Goal: Task Accomplishment & Management: Manage account settings

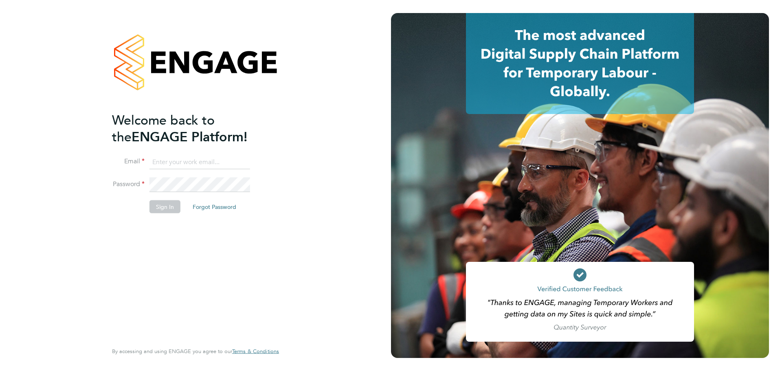
click at [208, 163] on input at bounding box center [199, 162] width 101 height 15
type input "[EMAIL_ADDRESS][DOMAIN_NAME]"
click at [164, 208] on button "Sign In" at bounding box center [164, 206] width 31 height 13
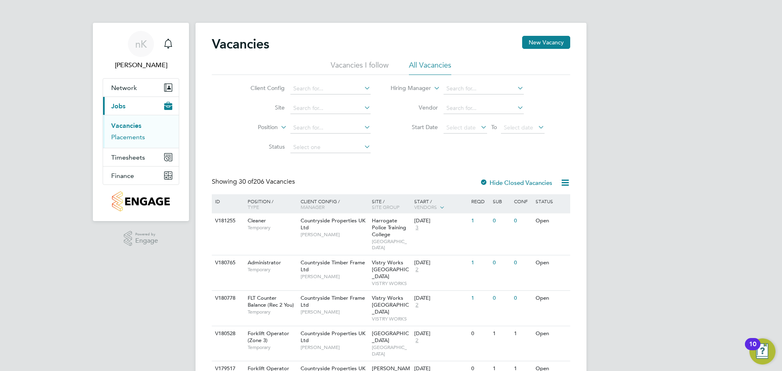
click at [131, 134] on link "Placements" at bounding box center [128, 137] width 34 height 8
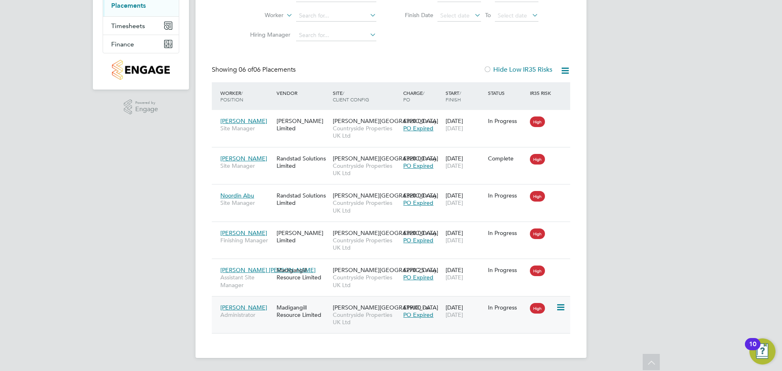
click at [233, 308] on span "Stephanie Wall" at bounding box center [243, 307] width 47 height 7
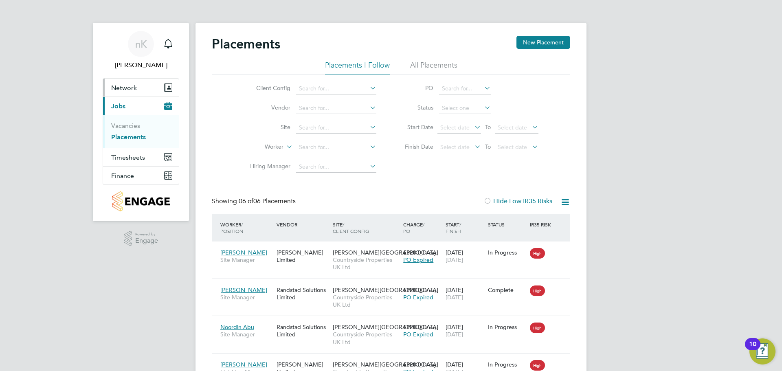
click at [134, 90] on span "Network" at bounding box center [124, 88] width 26 height 8
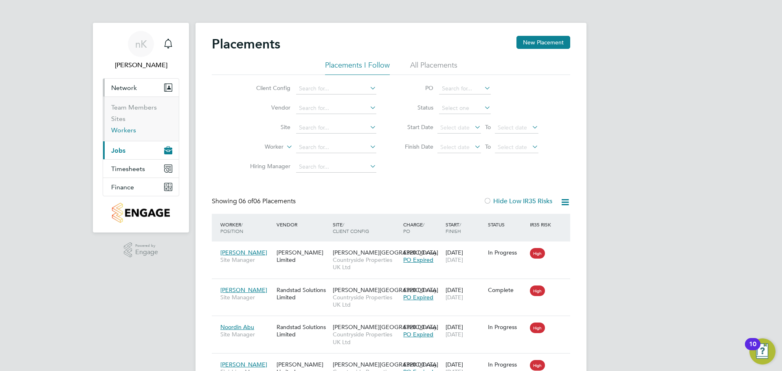
click at [126, 130] on link "Workers" at bounding box center [123, 130] width 25 height 8
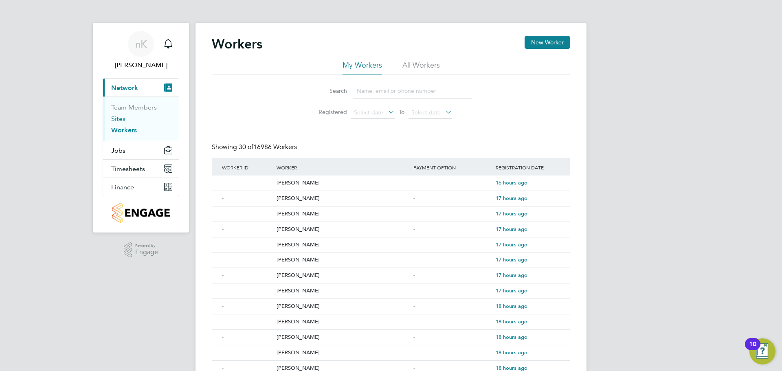
click at [122, 119] on link "Sites" at bounding box center [118, 119] width 14 height 8
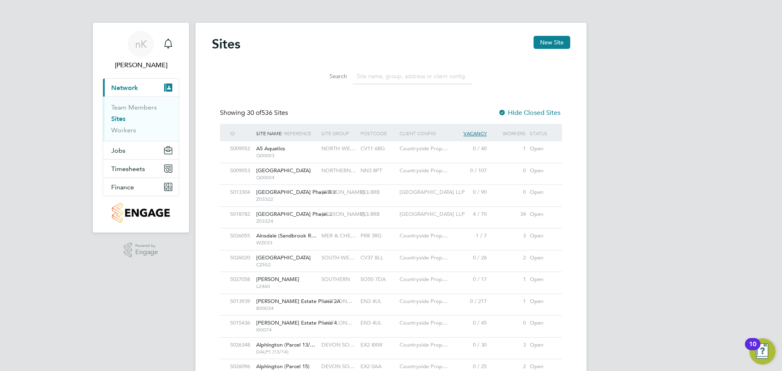
click at [377, 77] on input at bounding box center [412, 76] width 119 height 16
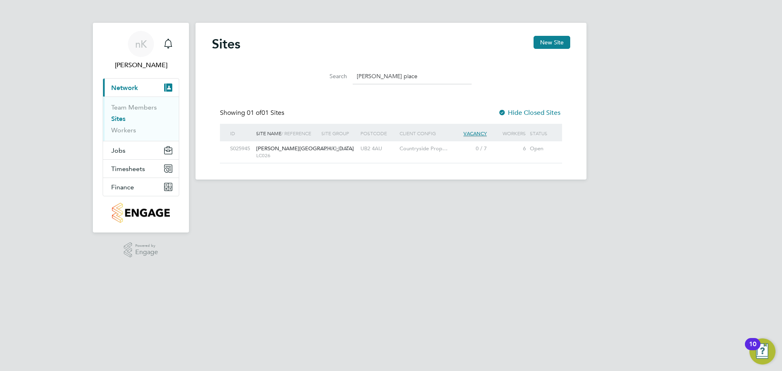
type input "merrick place"
click at [259, 148] on span "Merrick Place" at bounding box center [305, 148] width 98 height 7
click at [122, 152] on span "Jobs" at bounding box center [118, 151] width 14 height 8
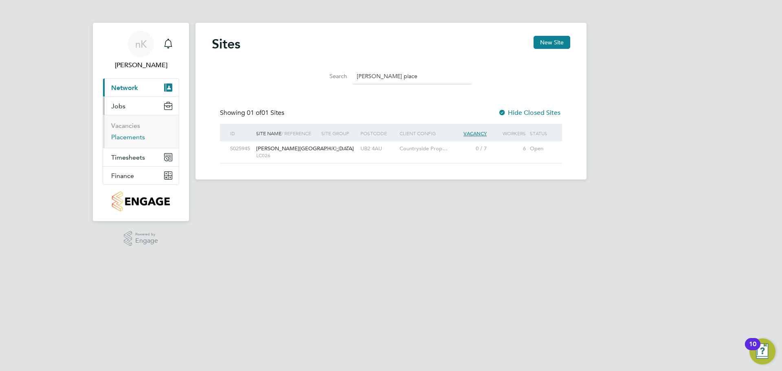
click at [130, 136] on link "Placements" at bounding box center [128, 137] width 34 height 8
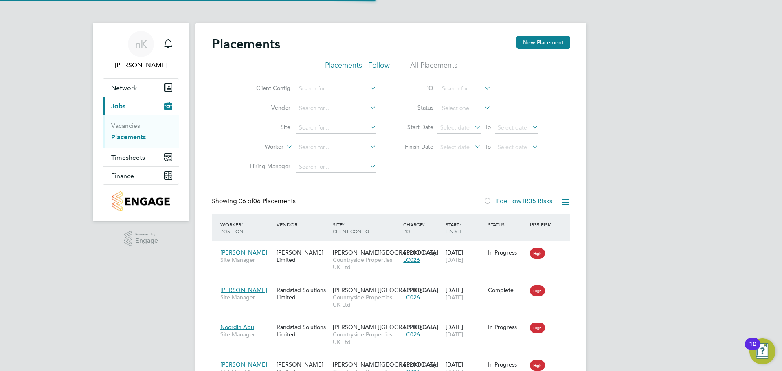
scroll to position [31, 71]
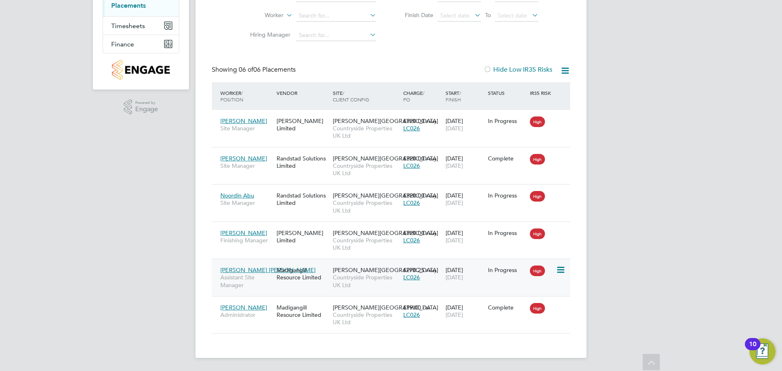
click at [455, 278] on span "31 Dec 2025" at bounding box center [455, 277] width 18 height 7
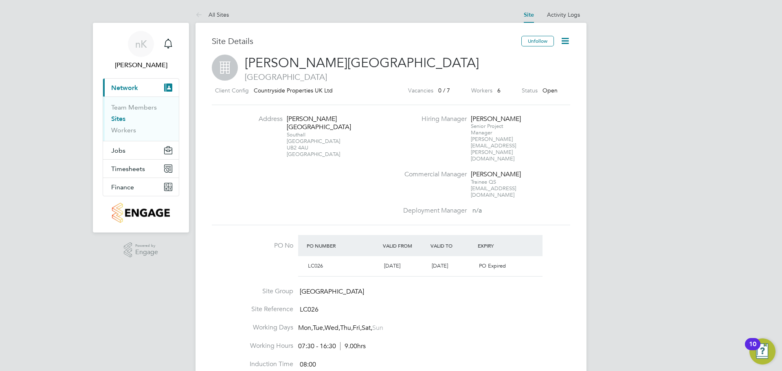
click at [564, 42] on icon at bounding box center [565, 41] width 10 height 10
click at [544, 71] on li "Edit Site e" at bounding box center [546, 71] width 46 height 11
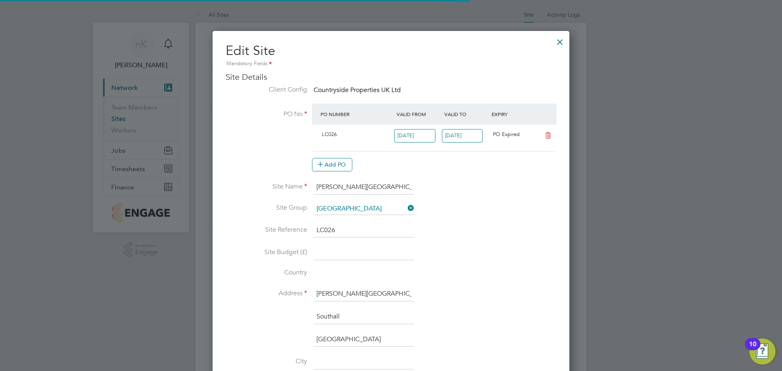
type input "United Kingdom"
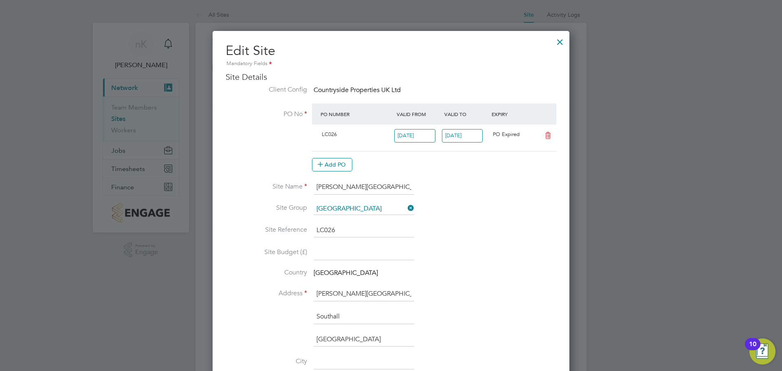
click at [463, 134] on input "05 Sep 2025" at bounding box center [462, 135] width 41 height 13
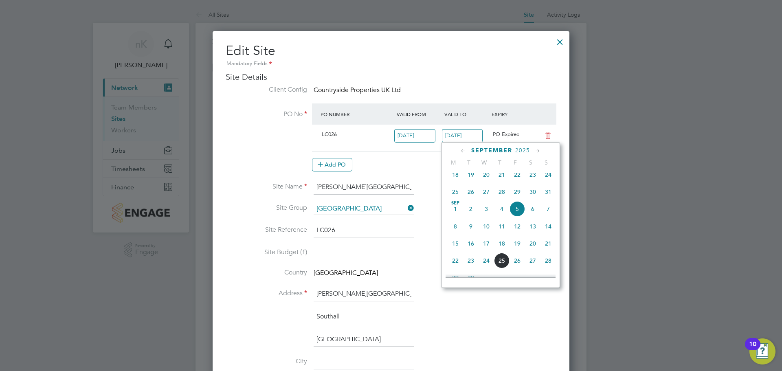
click at [537, 152] on icon at bounding box center [538, 151] width 8 height 9
click at [537, 155] on icon at bounding box center [538, 151] width 8 height 9
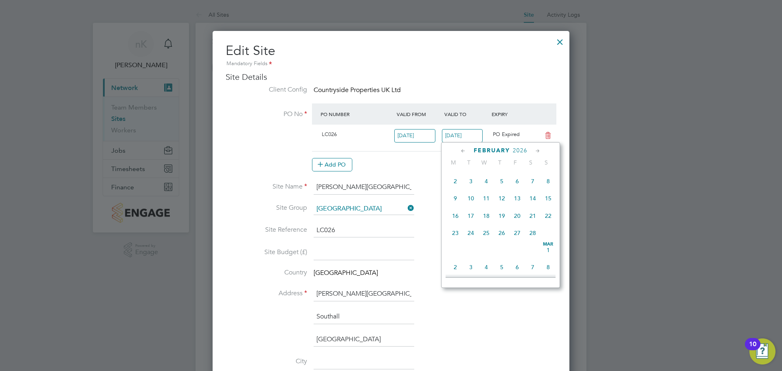
click at [537, 155] on icon at bounding box center [538, 151] width 8 height 9
click at [536, 155] on icon at bounding box center [538, 151] width 8 height 9
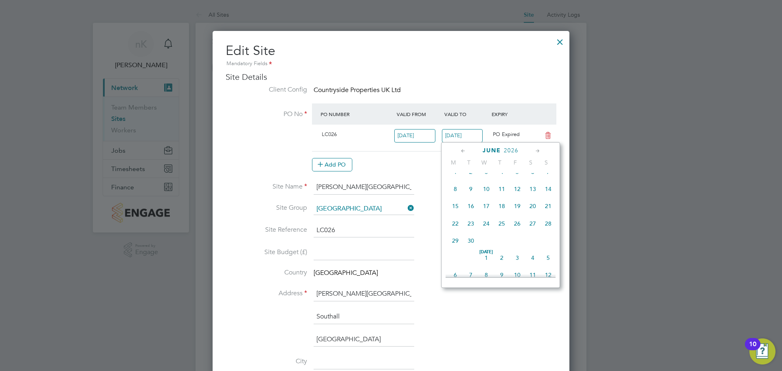
scroll to position [1162, 0]
click at [537, 152] on icon at bounding box center [538, 151] width 8 height 9
click at [449, 245] on span "31" at bounding box center [455, 237] width 15 height 15
type input "[DATE]"
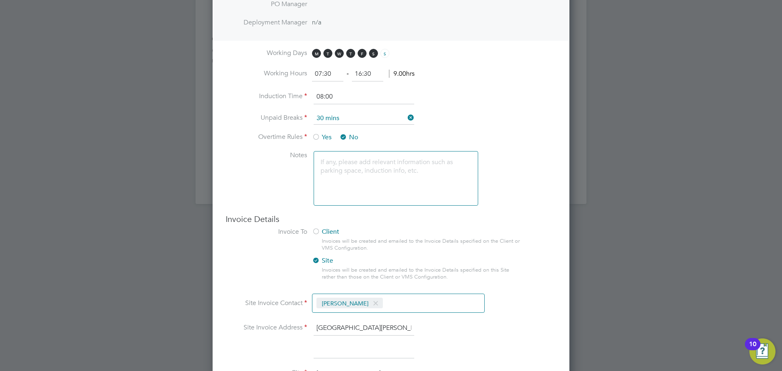
scroll to position [630, 0]
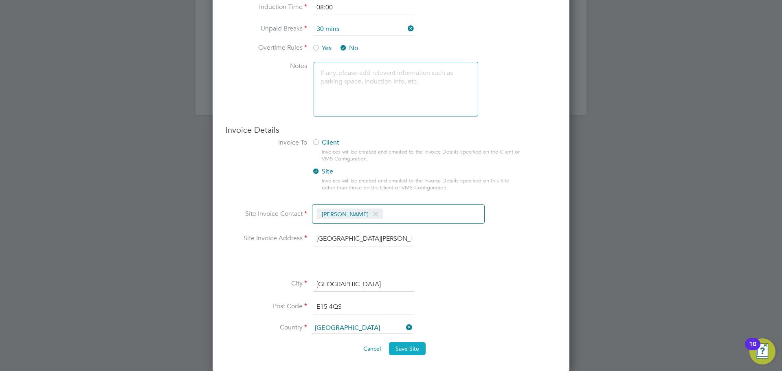
click at [411, 349] on span "Save Site" at bounding box center [407, 348] width 24 height 7
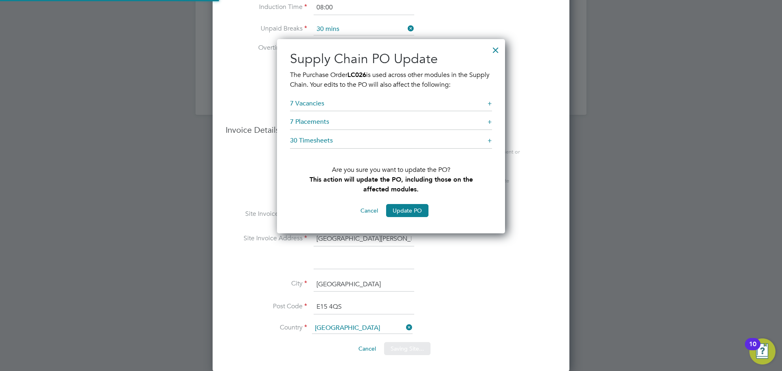
scroll to position [195, 228]
click at [410, 206] on button "Update PO" at bounding box center [407, 210] width 42 height 13
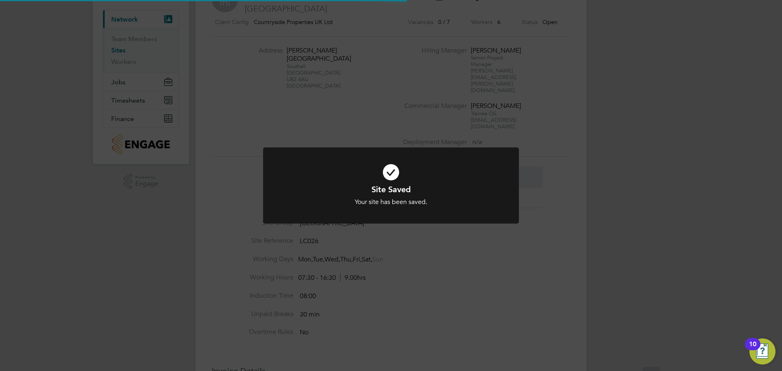
scroll to position [0, 0]
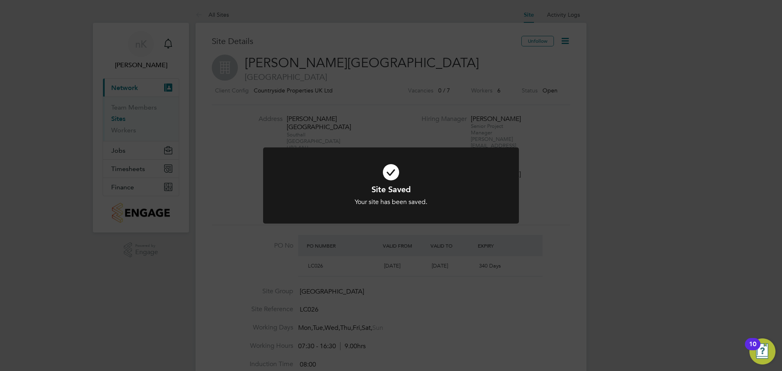
drag, startPoint x: 406, startPoint y: 60, endPoint x: 409, endPoint y: 64, distance: 4.4
click at [407, 59] on div "Site Saved Your site has been saved. Cancel Okay" at bounding box center [391, 185] width 782 height 371
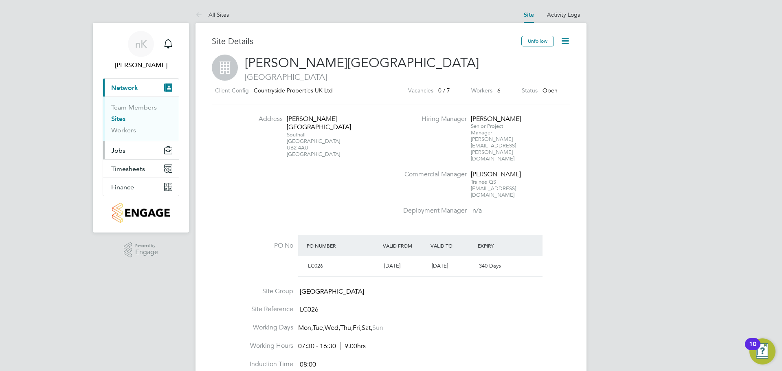
click at [131, 149] on button "Jobs" at bounding box center [141, 150] width 76 height 18
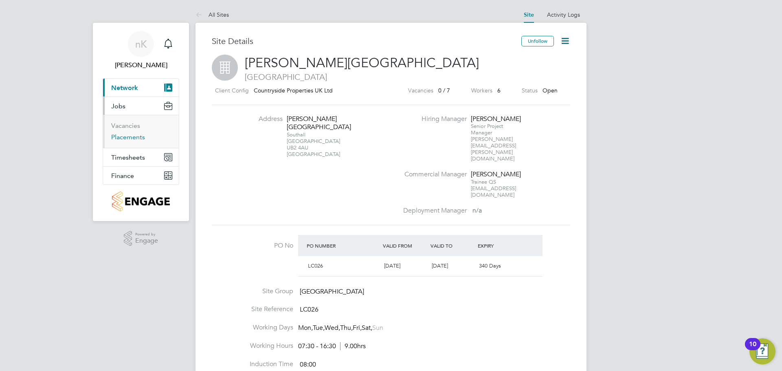
click at [129, 134] on link "Placements" at bounding box center [128, 137] width 34 height 8
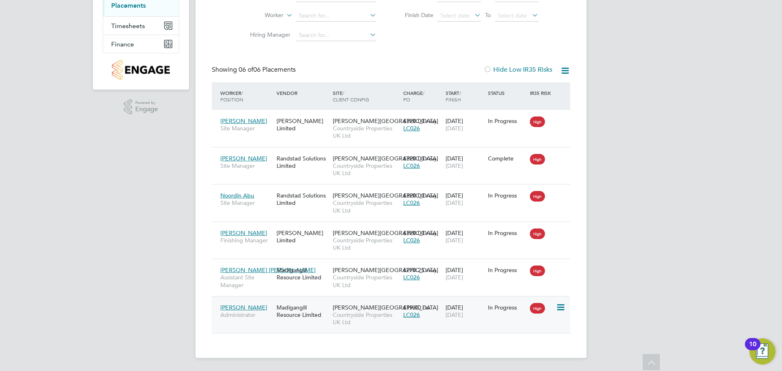
click at [253, 310] on span "[PERSON_NAME]" at bounding box center [243, 307] width 47 height 7
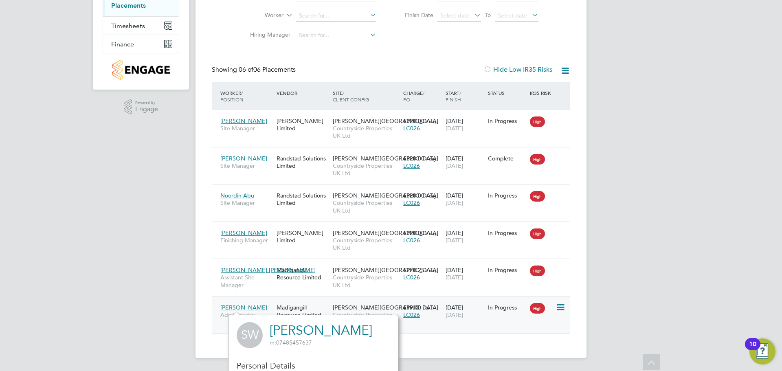
click at [323, 298] on div "Stephanie Wall Administrator Madigangill Resource Limited Merrick Place Country…" at bounding box center [391, 314] width 358 height 37
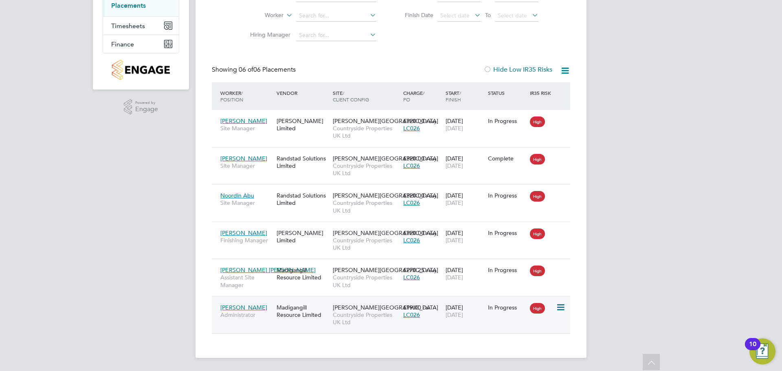
click at [332, 319] on div "Merrick Place Countryside Properties UK Ltd" at bounding box center [366, 315] width 70 height 31
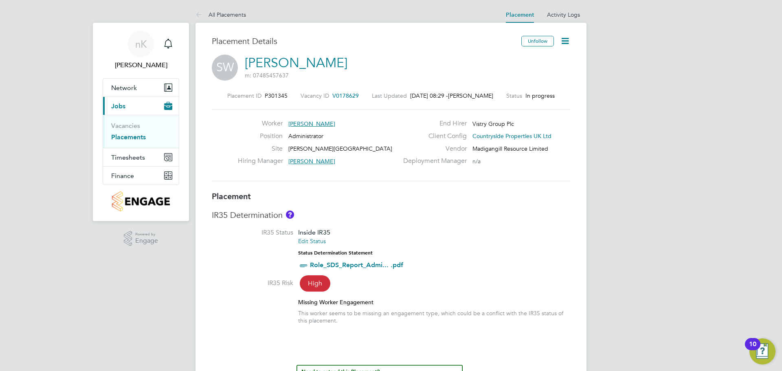
click at [562, 38] on icon at bounding box center [565, 41] width 10 height 10
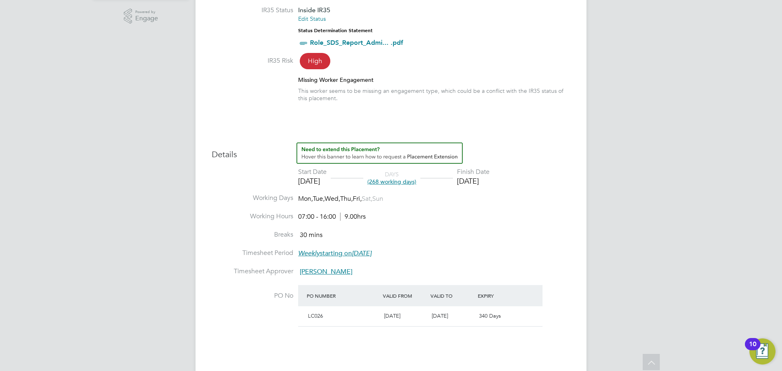
scroll to position [204, 0]
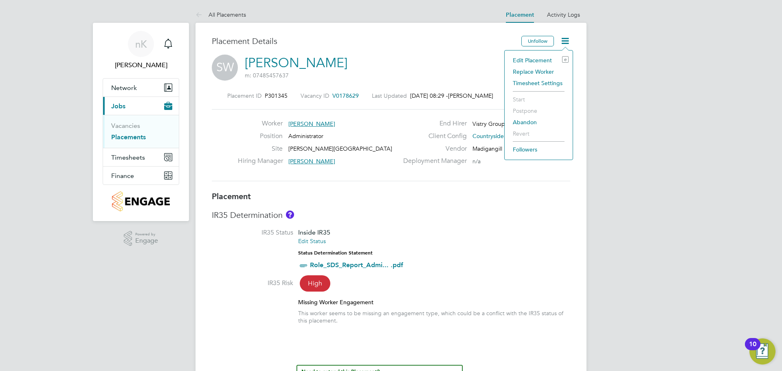
click at [532, 61] on li "Edit Placement e" at bounding box center [539, 60] width 60 height 11
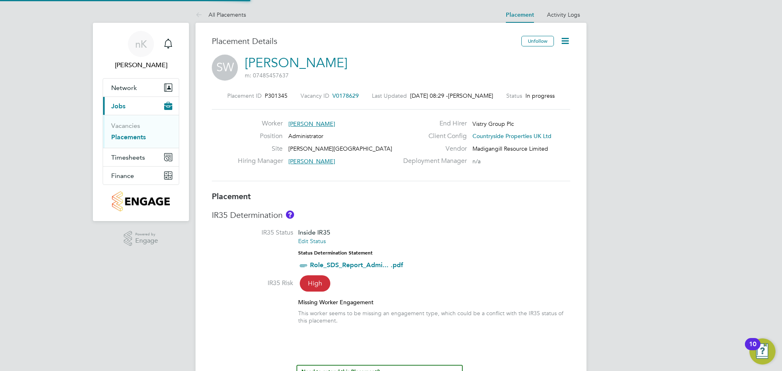
type input "[PERSON_NAME]"
type input "[DATE]"
type input "07:00"
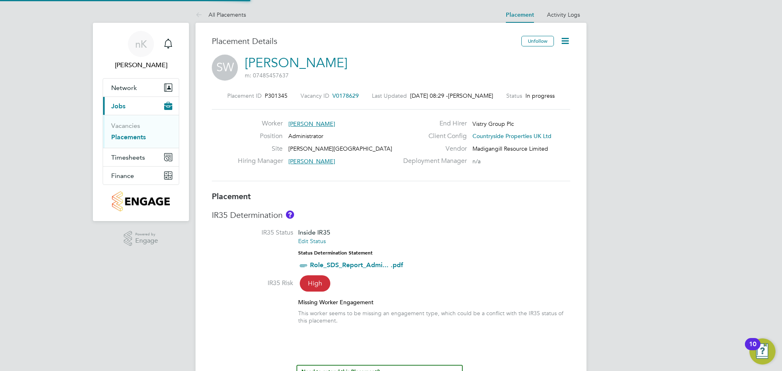
type input "16:00"
type input "120680"
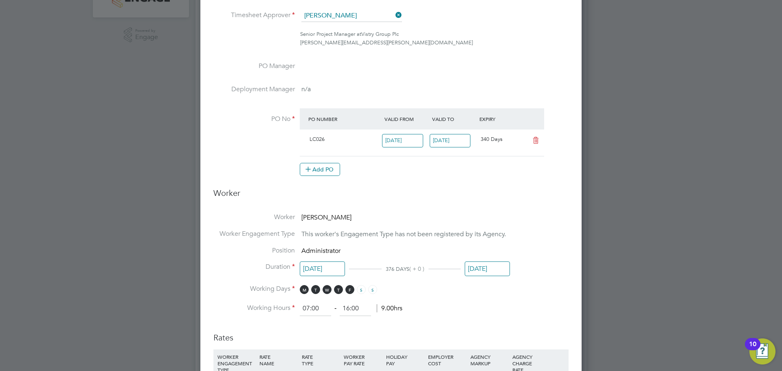
click at [475, 267] on input "[DATE]" at bounding box center [487, 268] width 45 height 15
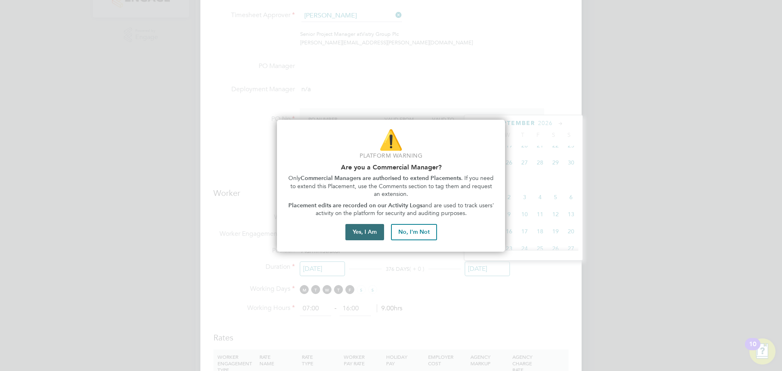
click at [369, 233] on button "Yes, I Am" at bounding box center [364, 232] width 39 height 16
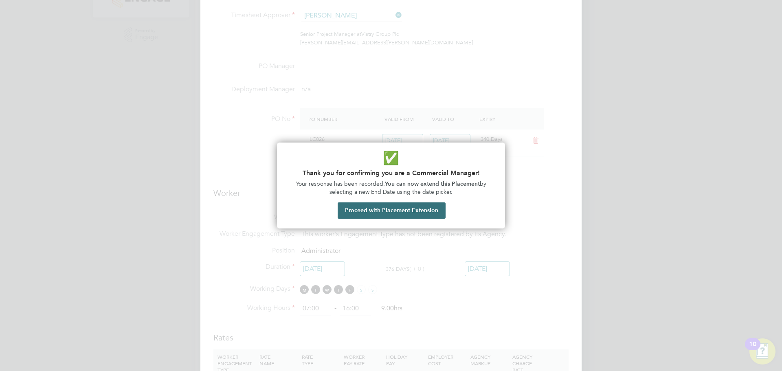
click at [401, 211] on button "Proceed with Placement Extension" at bounding box center [392, 210] width 108 height 16
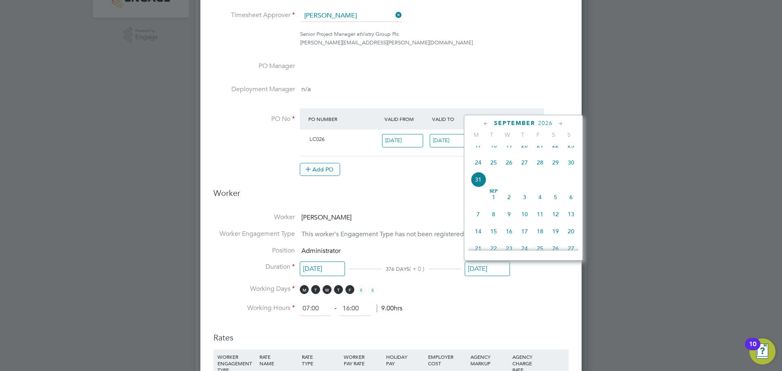
click at [485, 124] on icon at bounding box center [486, 123] width 8 height 9
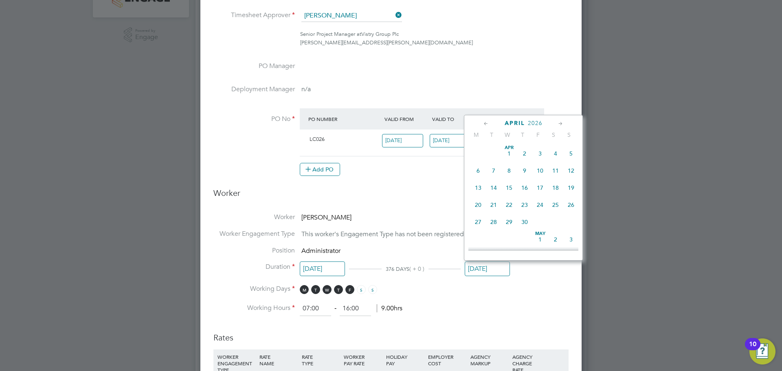
click at [485, 124] on icon at bounding box center [486, 123] width 8 height 9
click at [486, 124] on icon at bounding box center [486, 123] width 8 height 9
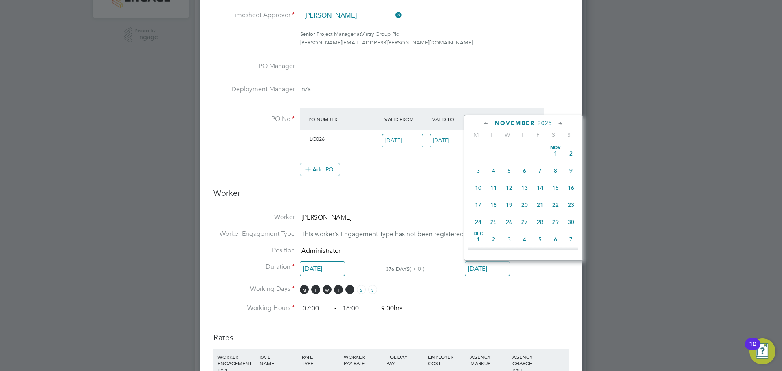
click at [486, 124] on icon at bounding box center [486, 123] width 8 height 9
click at [485, 123] on icon at bounding box center [486, 123] width 8 height 9
click at [541, 153] on span "5" at bounding box center [539, 153] width 15 height 15
type input "[DATE]"
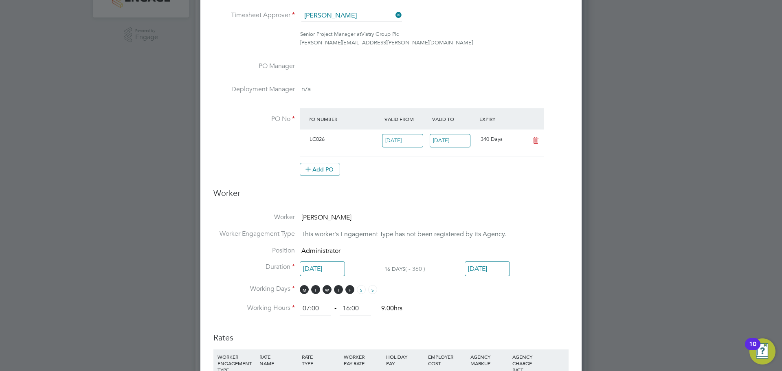
click at [498, 299] on li "Working Days M T W T F S S" at bounding box center [390, 293] width 355 height 17
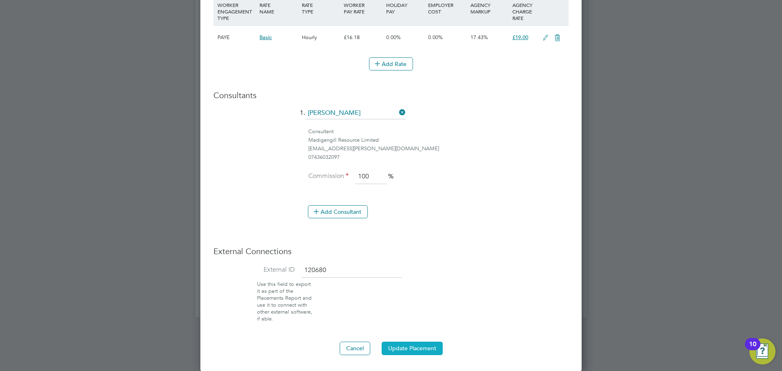
click at [421, 345] on button "Update Placement" at bounding box center [412, 348] width 61 height 13
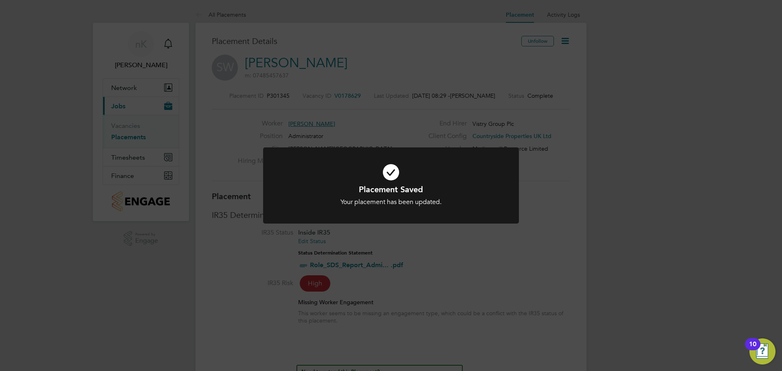
click at [417, 61] on div "Placement Saved Your placement has been updated. Cancel Okay" at bounding box center [391, 185] width 782 height 371
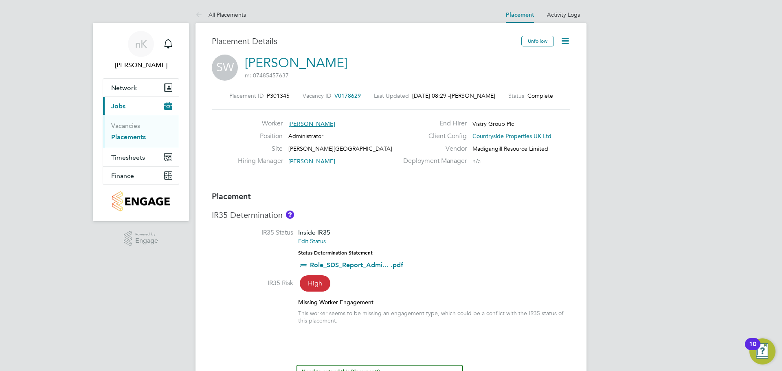
click at [394, 211] on h3 "IR35 Determination" at bounding box center [391, 215] width 358 height 11
click at [564, 39] on icon at bounding box center [565, 41] width 10 height 10
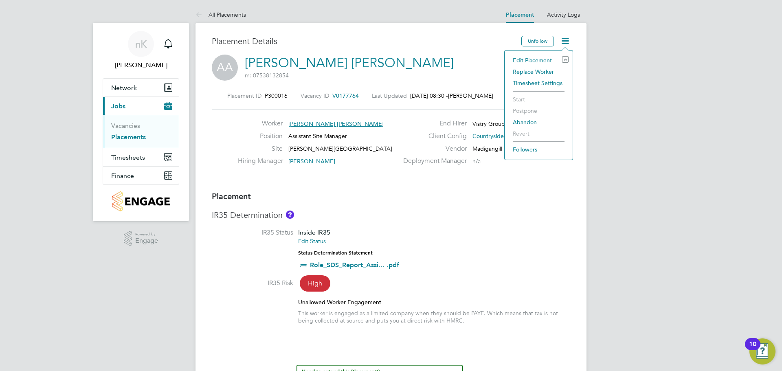
click at [380, 108] on div "Placement ID P300016 Vacancy ID V0177764 Last Updated [DATE] 08:30 - [PERSON_NA…" at bounding box center [391, 136] width 358 height 109
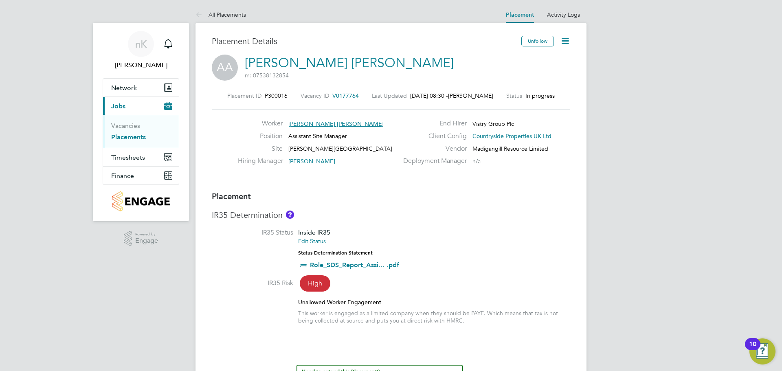
click at [568, 44] on icon at bounding box center [565, 41] width 10 height 10
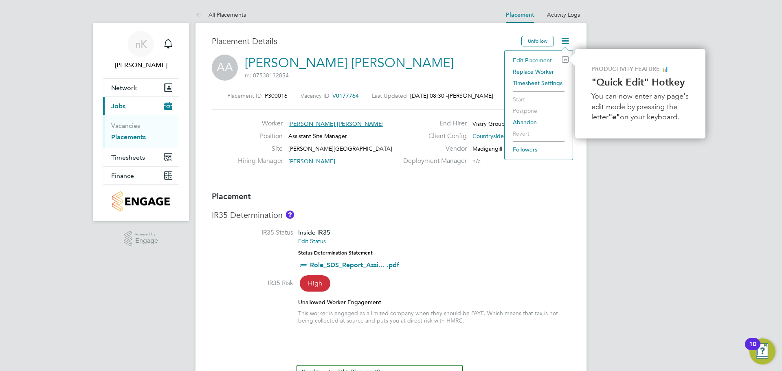
click at [539, 57] on li "Edit Placement e" at bounding box center [539, 60] width 60 height 11
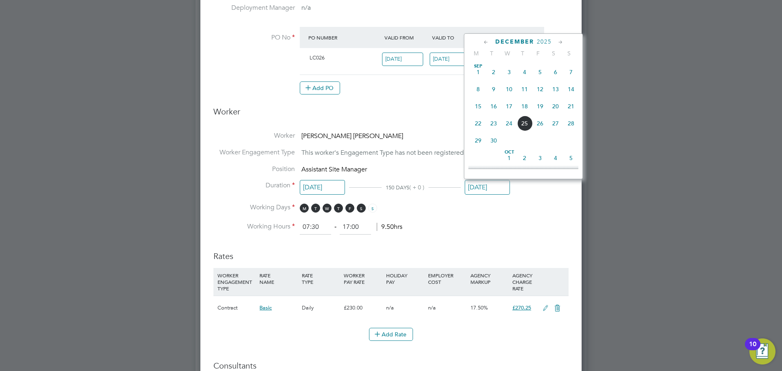
click at [496, 185] on input "[DATE]" at bounding box center [487, 187] width 45 height 15
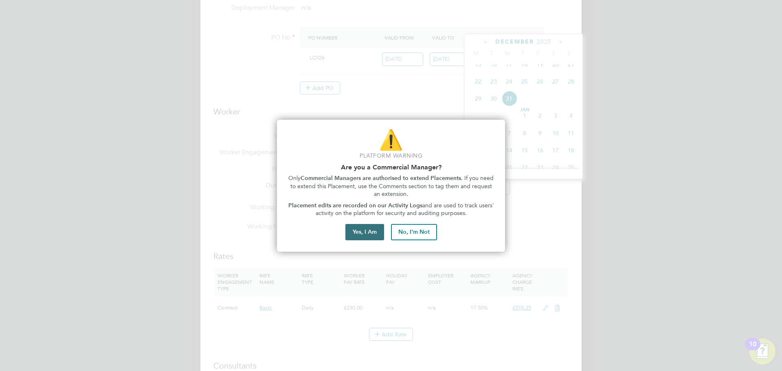
click at [362, 234] on button "Yes, I Am" at bounding box center [364, 232] width 39 height 16
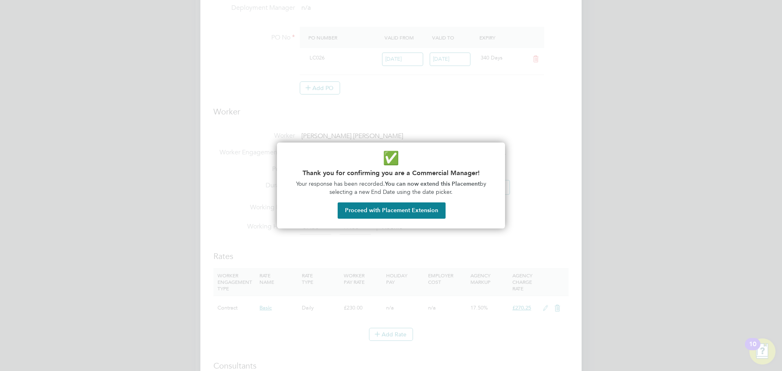
click at [406, 209] on button "Proceed with Placement Extension" at bounding box center [392, 210] width 108 height 16
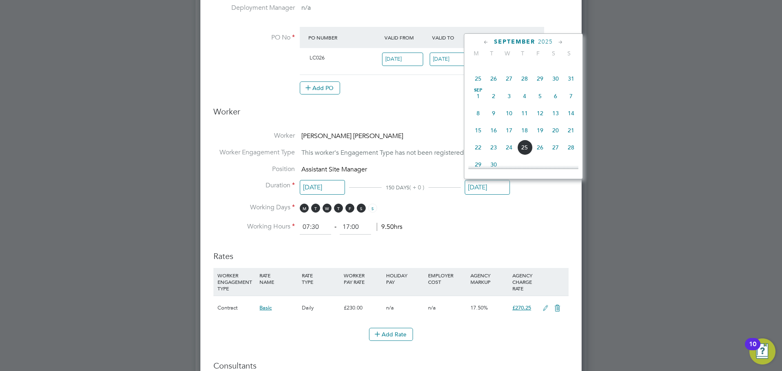
click at [542, 134] on span "19" at bounding box center [539, 130] width 15 height 15
type input "[DATE]"
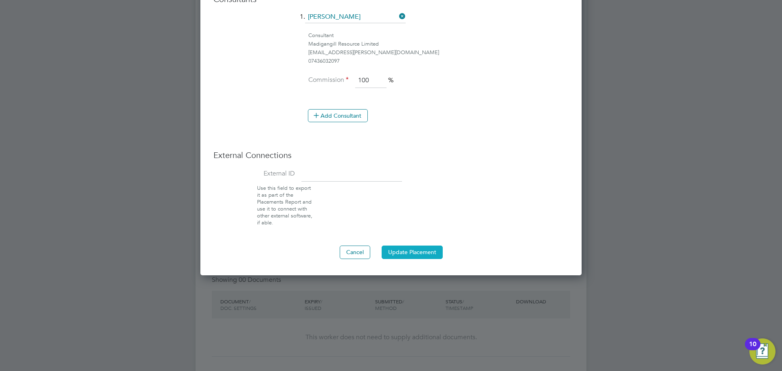
click at [412, 253] on button "Update Placement" at bounding box center [412, 252] width 61 height 13
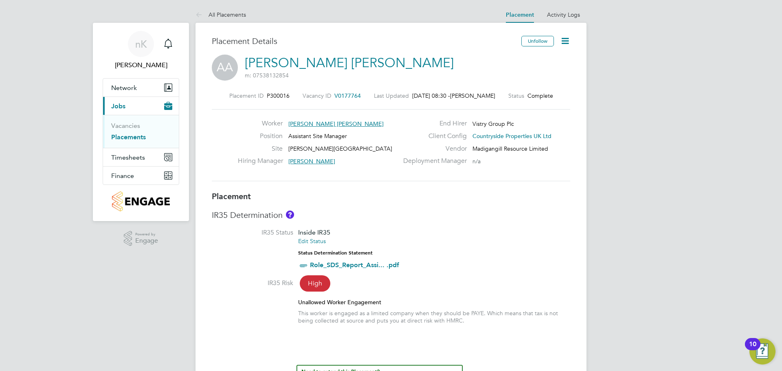
click at [390, 158] on div "Hiring Manager [PERSON_NAME]" at bounding box center [318, 163] width 160 height 13
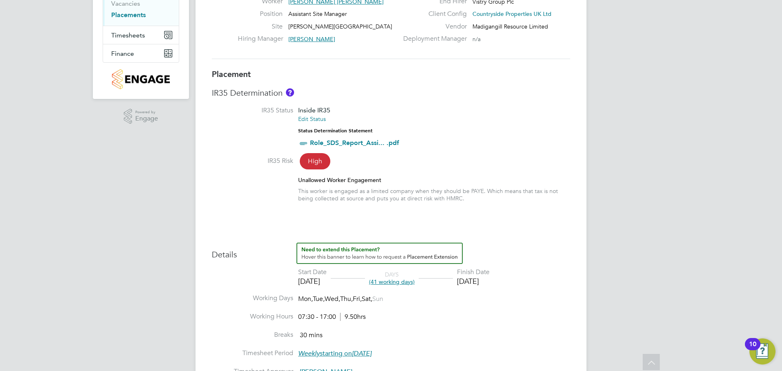
click at [441, 95] on h3 "IR35 Determination" at bounding box center [391, 93] width 358 height 11
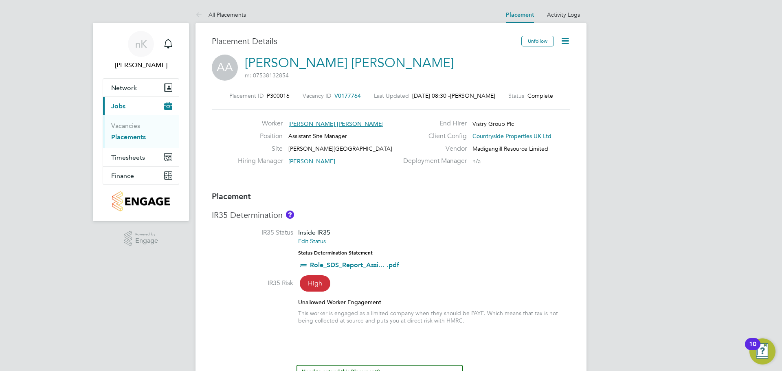
click at [126, 136] on link "Placements" at bounding box center [128, 137] width 35 height 8
